Goal: Task Accomplishment & Management: Manage account settings

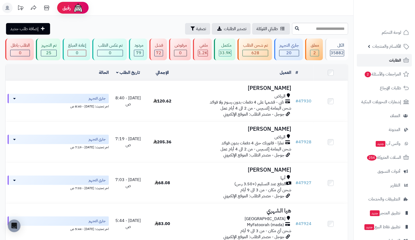
click at [393, 58] on span "الطلبات" at bounding box center [395, 60] width 12 height 7
click at [397, 59] on span "الطلبات" at bounding box center [395, 60] width 12 height 7
click at [310, 50] on div "معلق 2" at bounding box center [314, 50] width 18 height 22
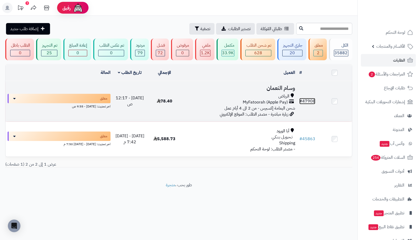
click at [311, 98] on link "# 47908" at bounding box center [307, 101] width 16 height 6
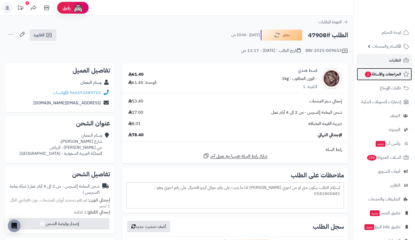
click at [385, 77] on span "المراجعات والأسئلة 2" at bounding box center [382, 73] width 37 height 7
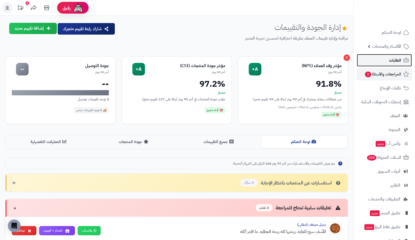
click at [363, 62] on link "الطلبات" at bounding box center [384, 60] width 55 height 13
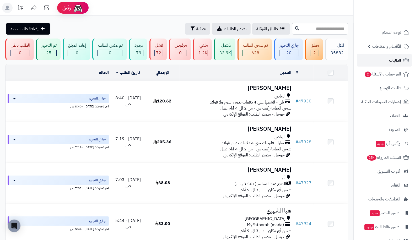
click at [395, 59] on span "الطلبات" at bounding box center [395, 60] width 12 height 7
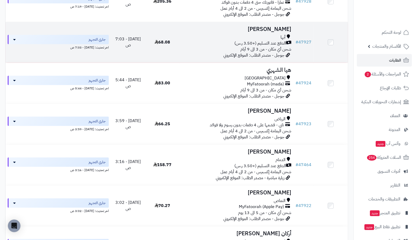
scroll to position [198, 0]
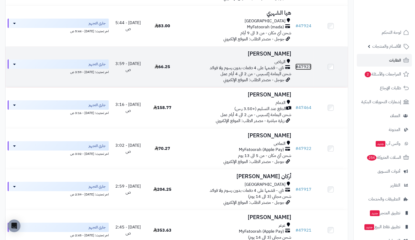
click at [306, 67] on link "# 47923" at bounding box center [303, 67] width 16 height 6
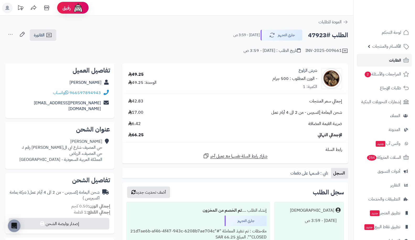
click at [388, 58] on link "الطلبات" at bounding box center [384, 60] width 55 height 13
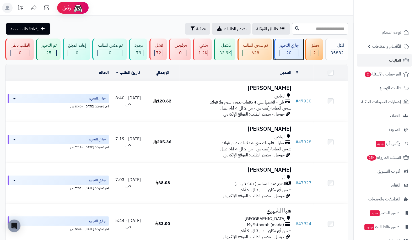
click at [294, 56] on div "20" at bounding box center [288, 53] width 19 height 6
drag, startPoint x: 419, startPoint y: 17, endPoint x: 390, endPoint y: -11, distance: 40.2
click at [390, 0] on html "رفيق ! الطلبات معالجة مكتمل إرجاع المنتجات العملاء المتواجدون الان 48790 عملاء …" at bounding box center [207, 120] width 415 height 240
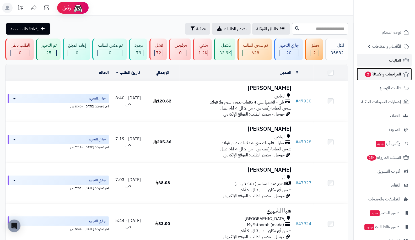
click at [375, 75] on span "المراجعات والأسئلة 2" at bounding box center [382, 73] width 37 height 7
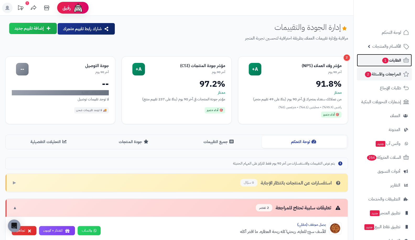
click at [389, 56] on link "الطلبات 1" at bounding box center [384, 60] width 55 height 13
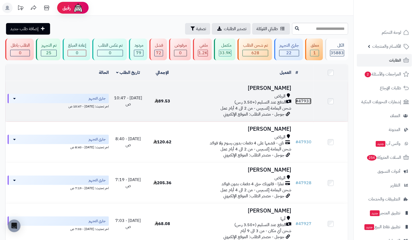
click at [310, 101] on link "# 47933" at bounding box center [303, 101] width 16 height 6
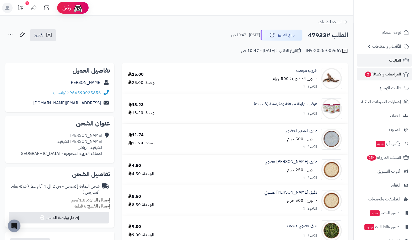
click at [357, 71] on li "المراجعات والأسئلة 2" at bounding box center [383, 74] width 61 height 13
click at [367, 72] on span "2" at bounding box center [367, 74] width 7 height 6
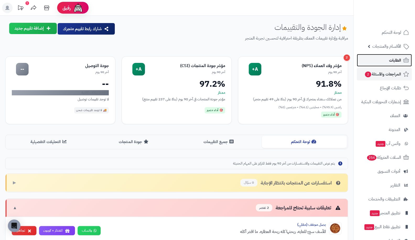
click at [389, 62] on span "الطلبات" at bounding box center [395, 60] width 12 height 7
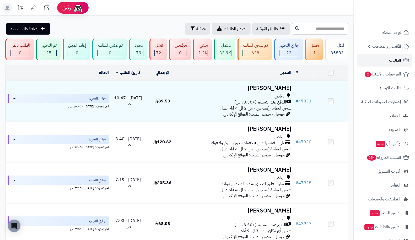
click at [384, 62] on link "الطلبات" at bounding box center [384, 60] width 55 height 13
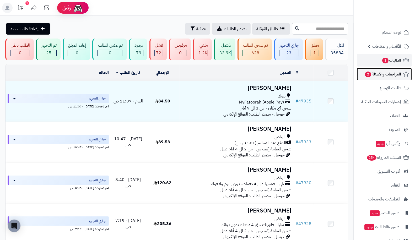
click at [369, 74] on span "2" at bounding box center [367, 74] width 7 height 6
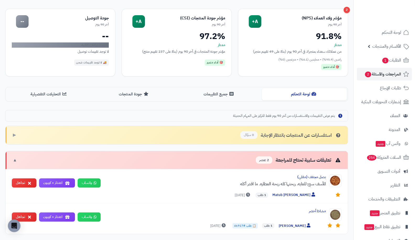
scroll to position [38, 0]
